Goal: Task Accomplishment & Management: Use online tool/utility

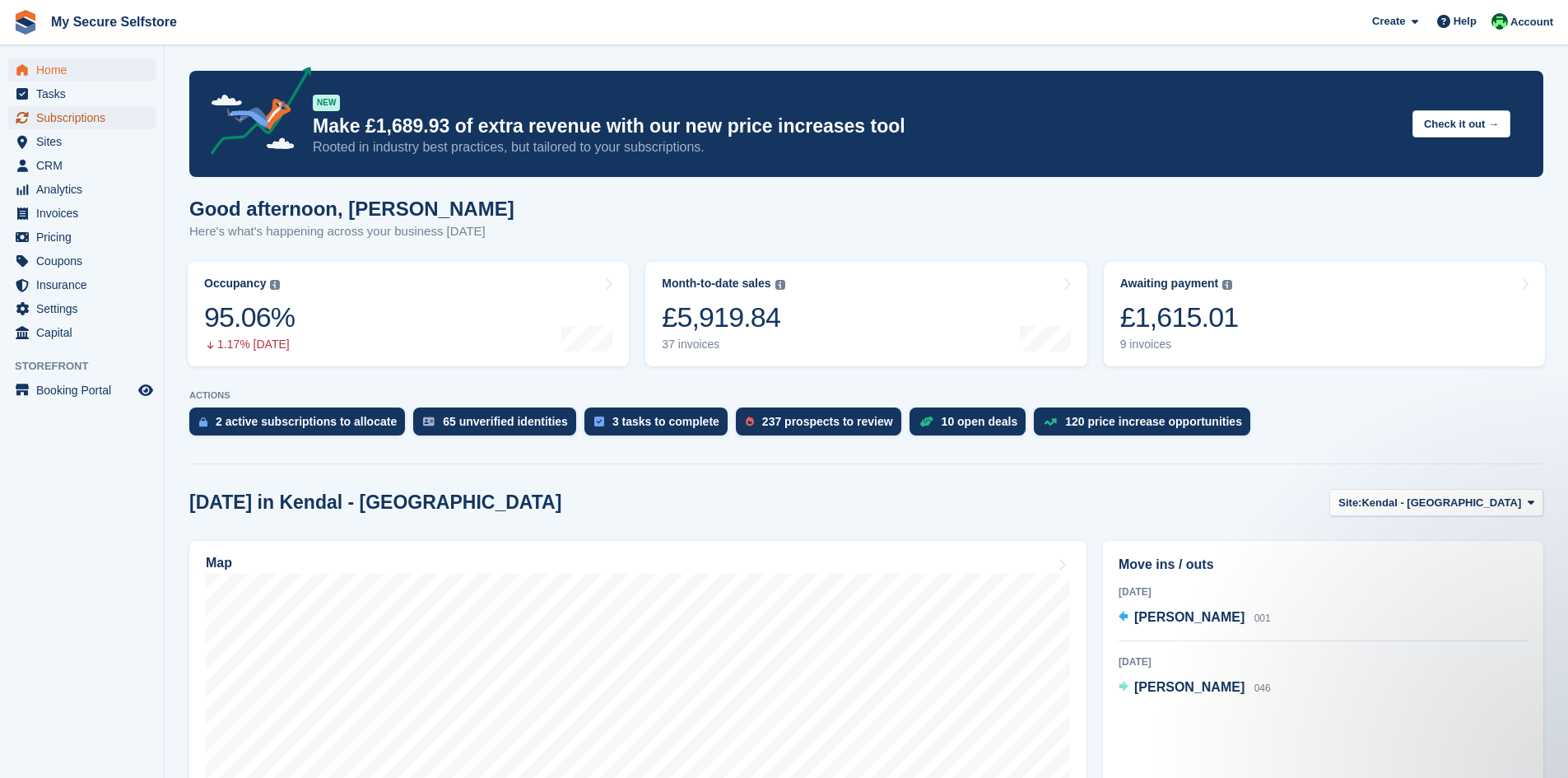
click at [61, 118] on span "Subscriptions" at bounding box center [85, 117] width 99 height 23
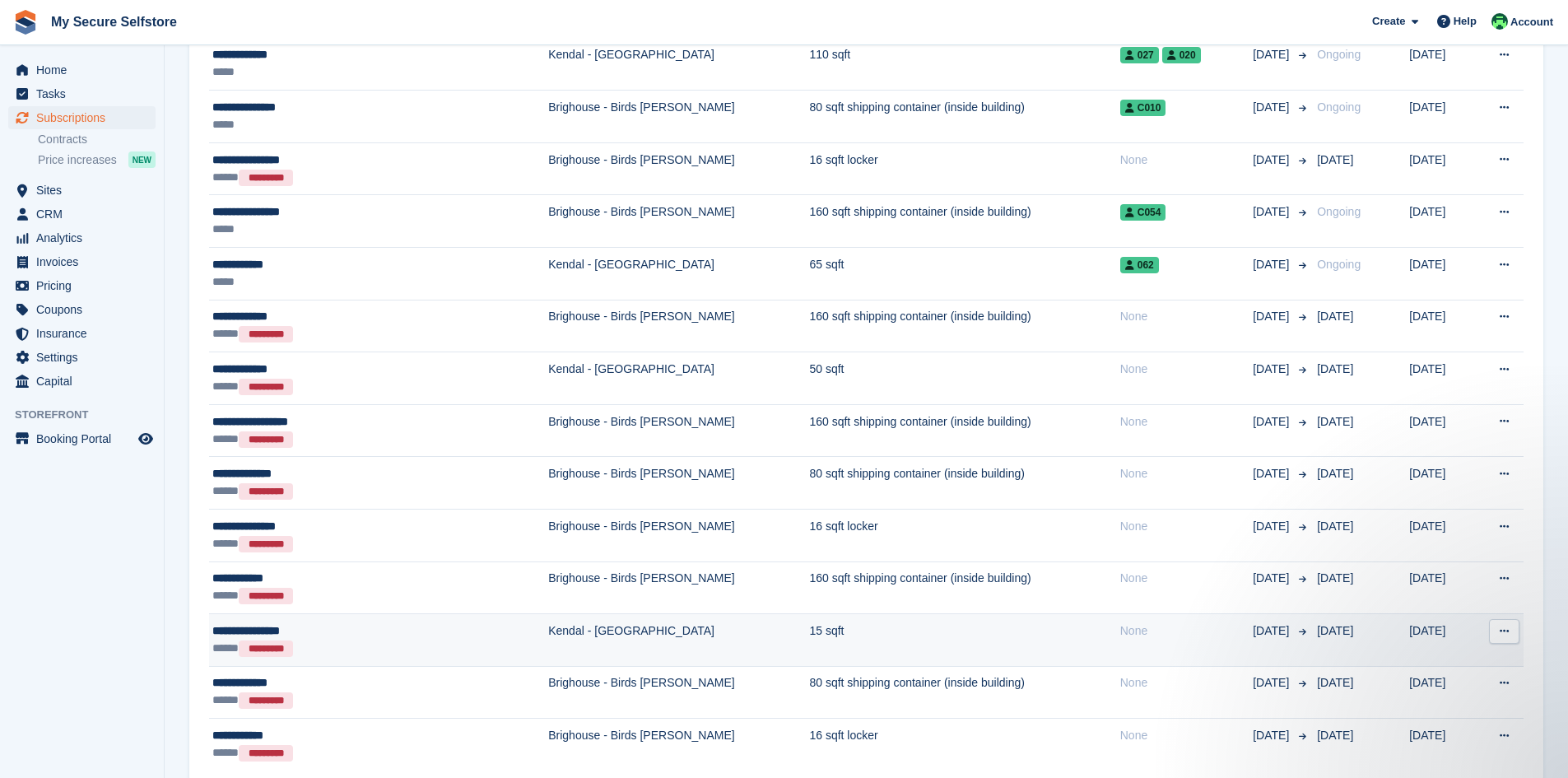
scroll to position [2380, 0]
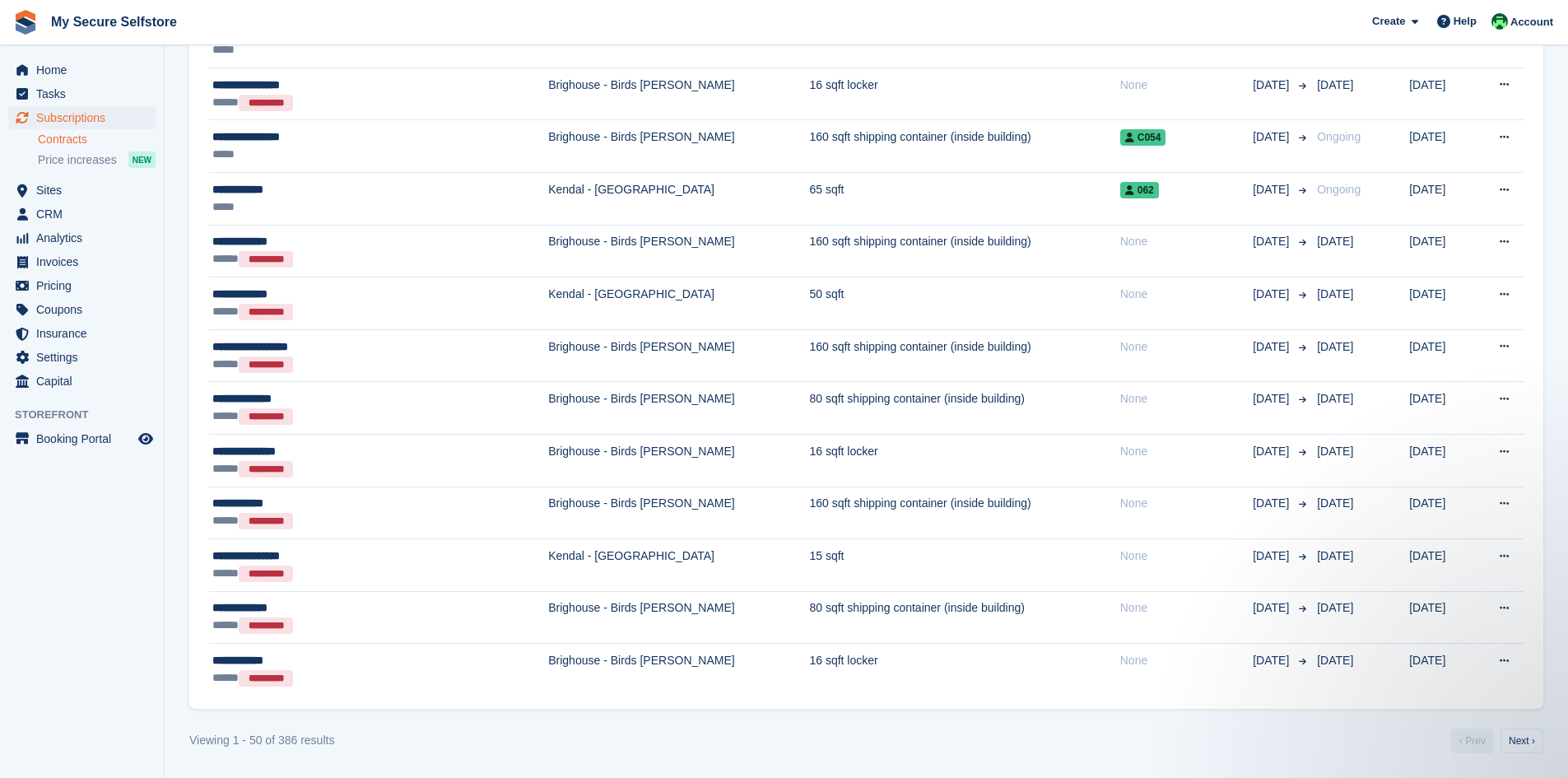
click at [72, 138] on link "Contracts" at bounding box center [96, 140] width 118 height 15
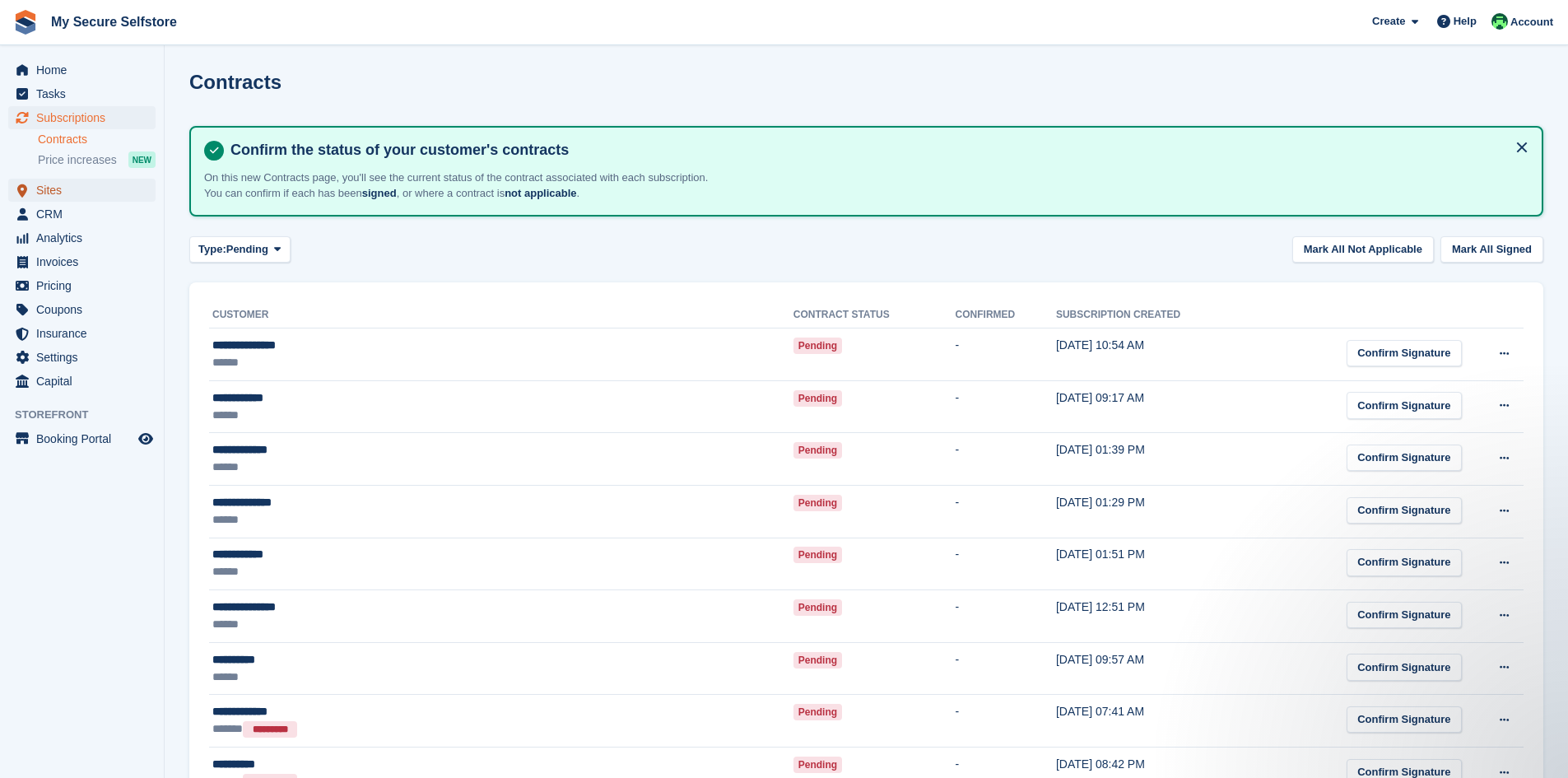
click at [47, 188] on span "Sites" at bounding box center [85, 190] width 99 height 23
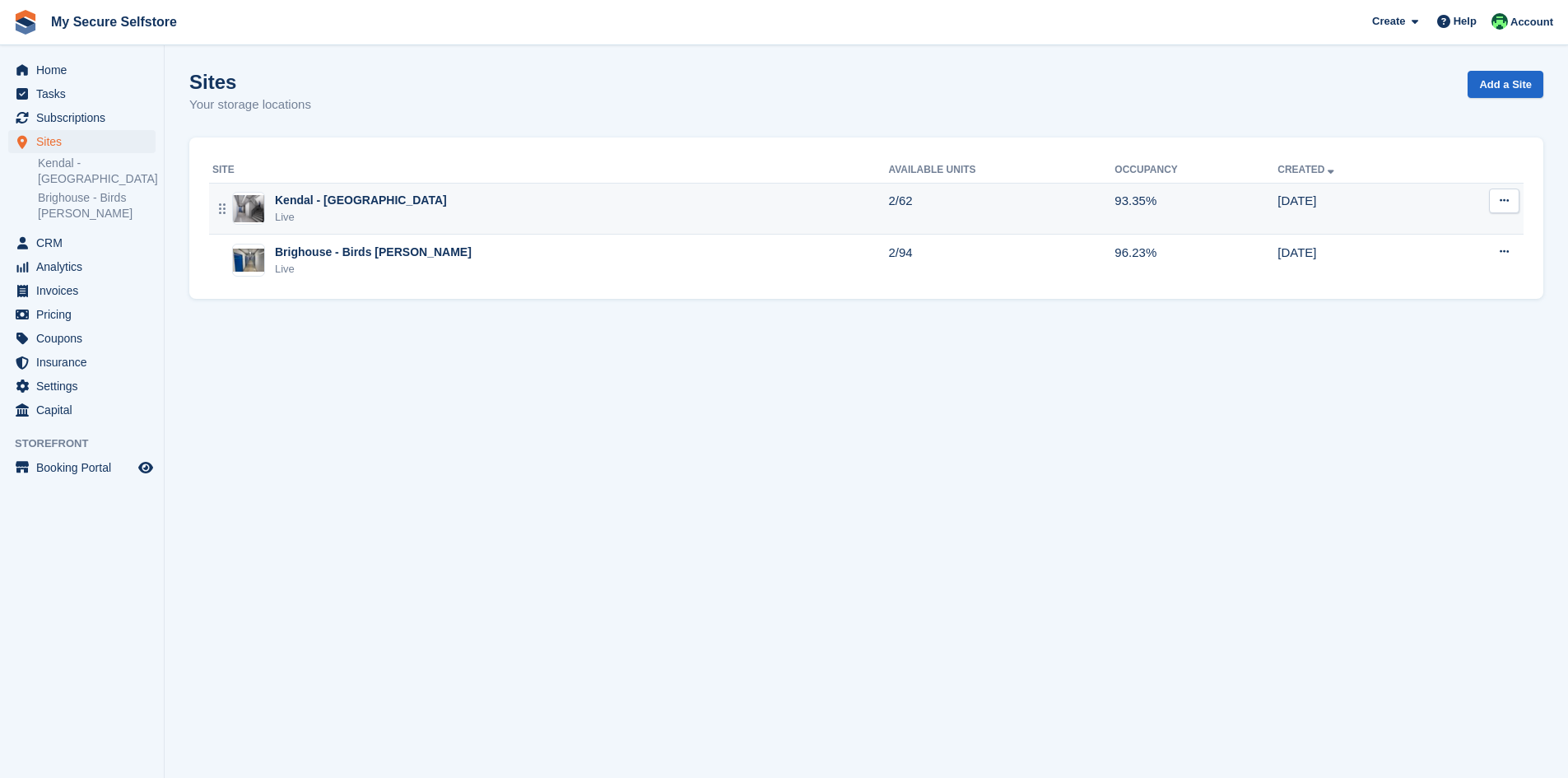
click at [339, 196] on div "Kendal - [GEOGRAPHIC_DATA]" at bounding box center [360, 201] width 172 height 17
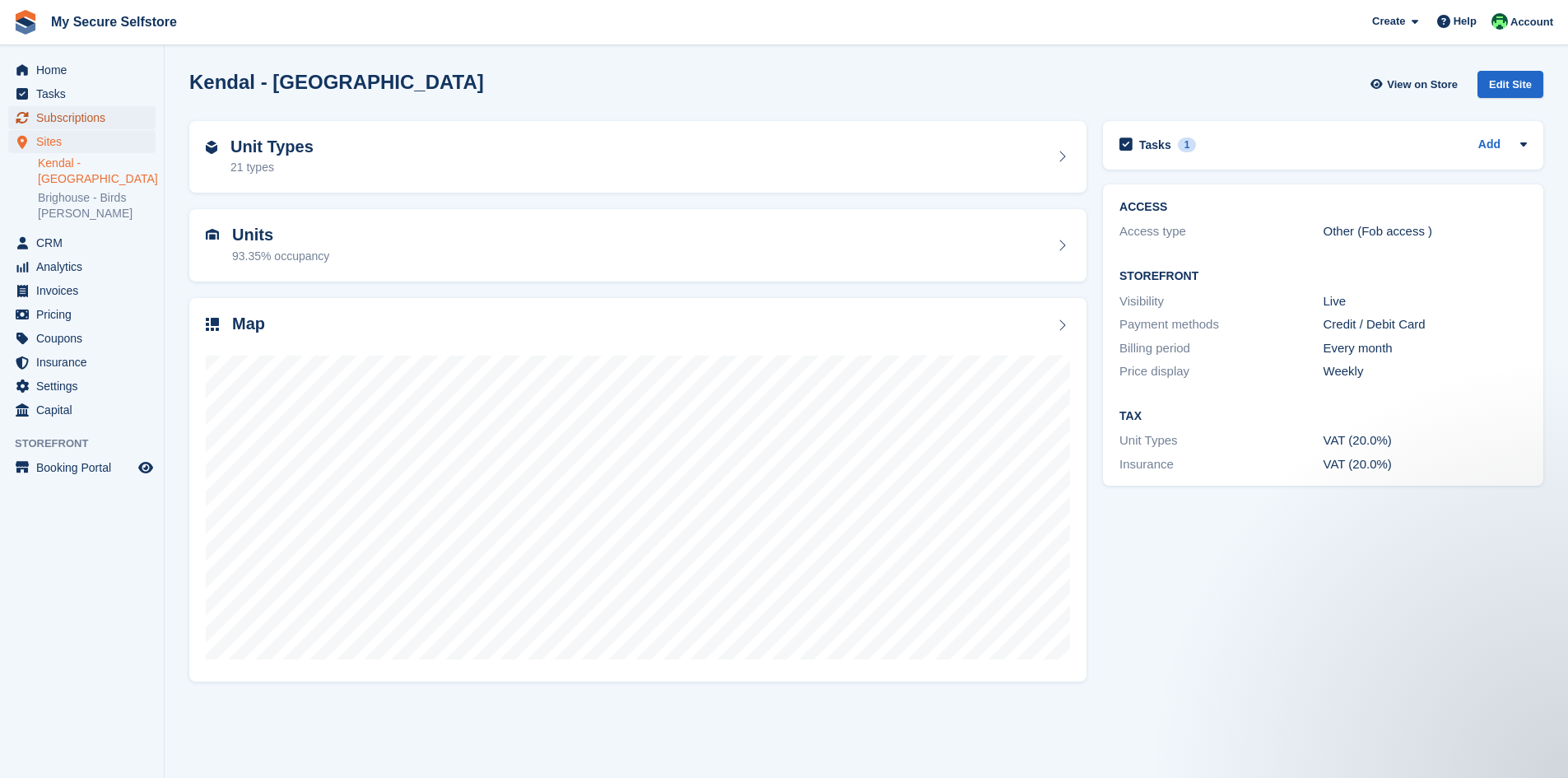
click at [84, 113] on span "Subscriptions" at bounding box center [85, 117] width 99 height 23
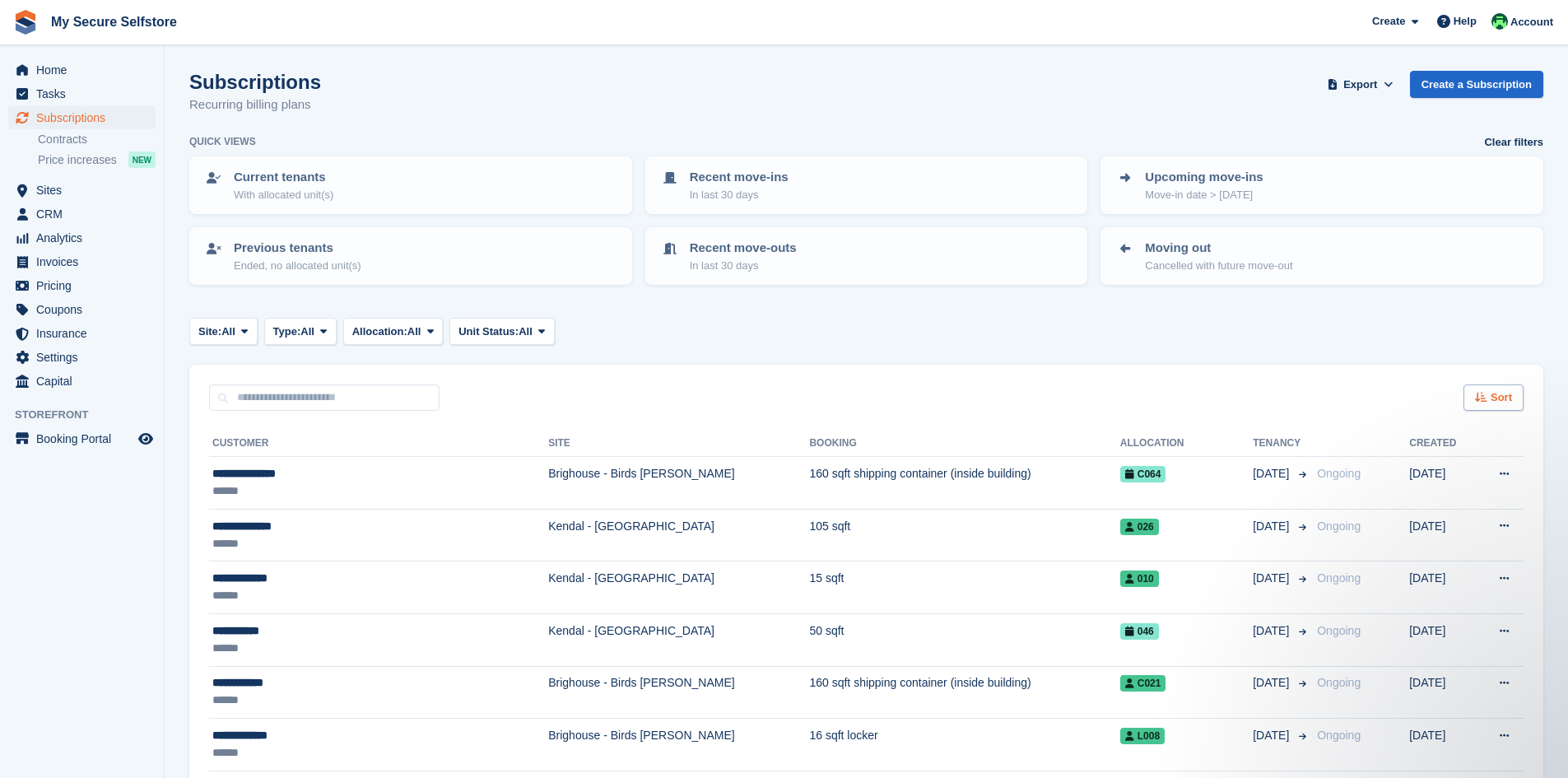
click at [1493, 402] on span "Sort" at bounding box center [1501, 397] width 21 height 16
click at [1383, 499] on icon at bounding box center [1379, 500] width 13 height 13
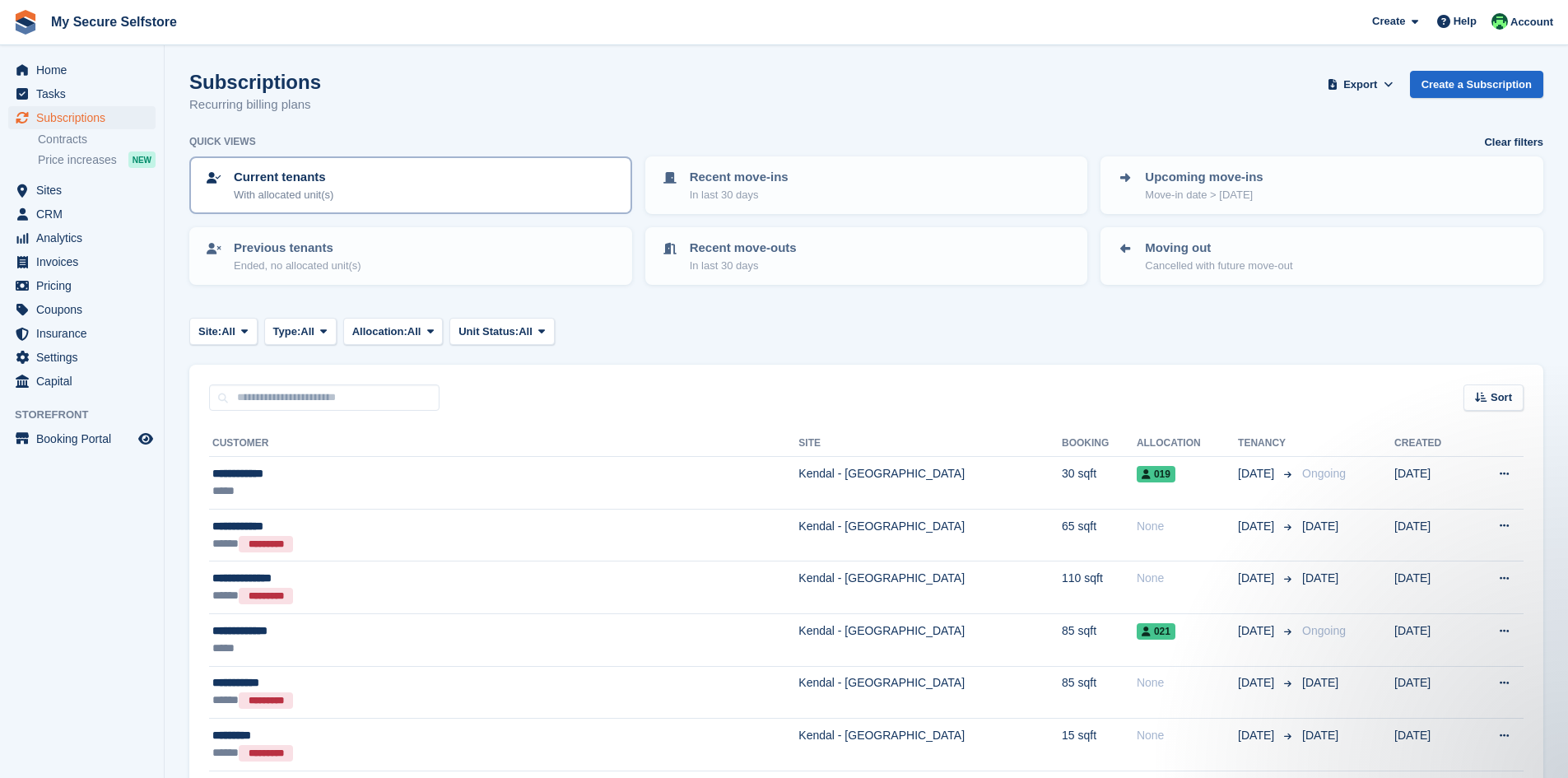
click at [278, 176] on p "Current tenants" at bounding box center [283, 177] width 100 height 19
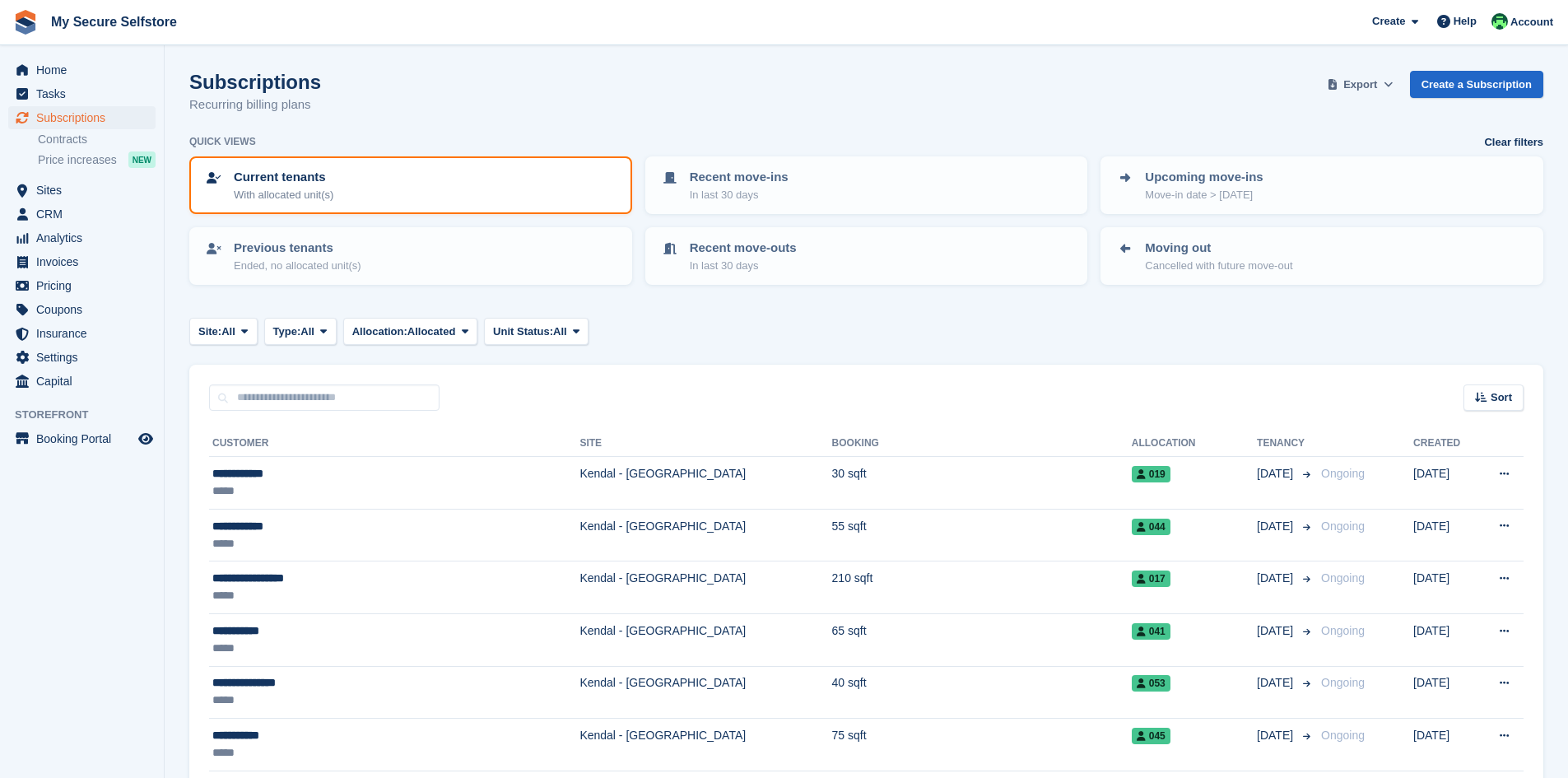
click at [1366, 84] on span "Export" at bounding box center [1361, 84] width 34 height 16
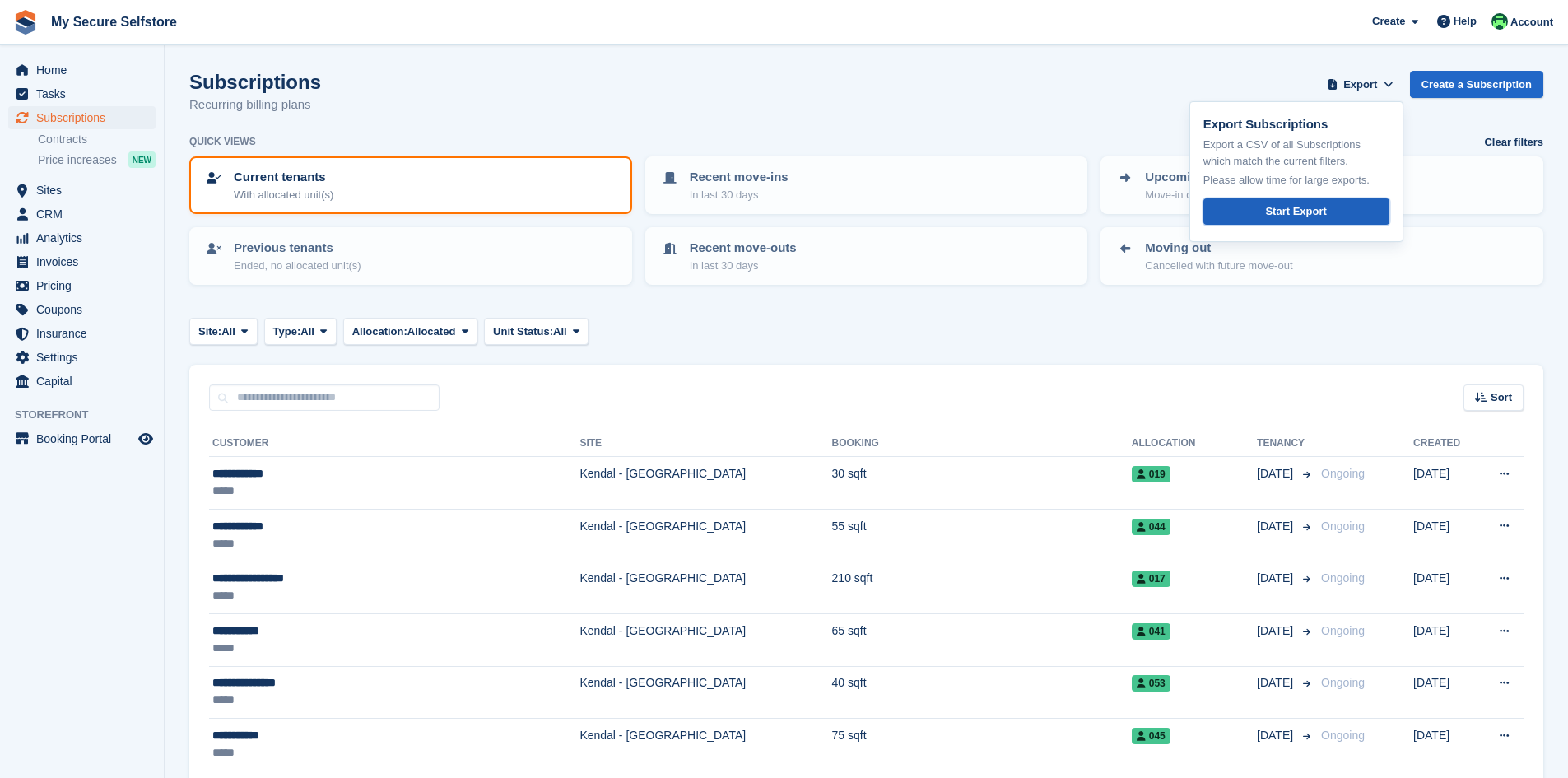
click at [1269, 212] on link "Start Export" at bounding box center [1296, 212] width 186 height 27
